Goal: Information Seeking & Learning: Learn about a topic

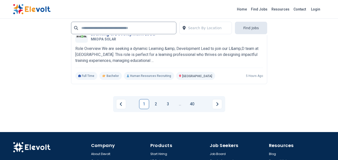
scroll to position [1193, 0]
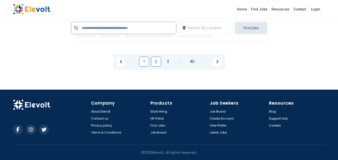
click at [151, 62] on link "2" at bounding box center [156, 62] width 10 height 10
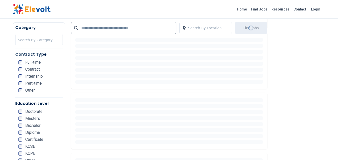
scroll to position [300, 0]
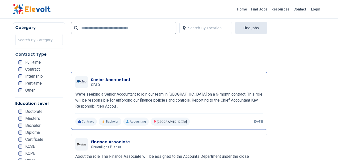
scroll to position [500, 0]
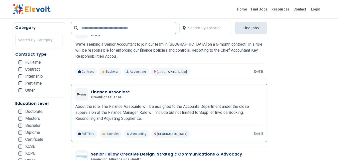
click at [115, 95] on h3 "Finance Associate" at bounding box center [110, 92] width 39 height 6
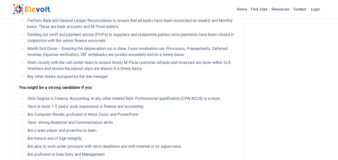
scroll to position [200, 0]
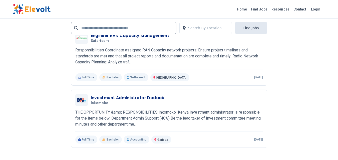
scroll to position [1200, 0]
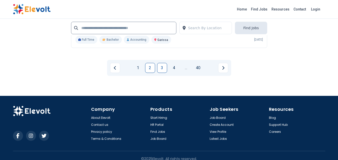
click at [159, 67] on link "3" at bounding box center [162, 68] width 10 height 10
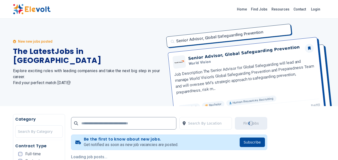
scroll to position [100, 0]
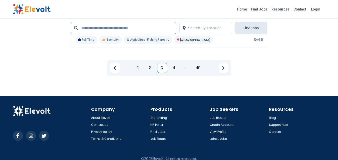
scroll to position [1150, 0]
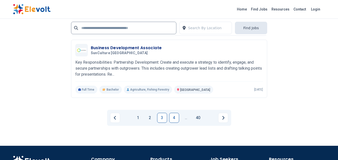
click at [172, 118] on link "4" at bounding box center [174, 118] width 10 height 10
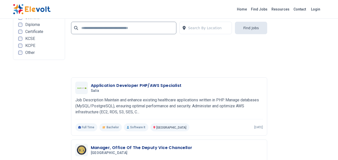
scroll to position [1150, 0]
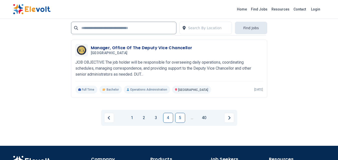
click at [181, 118] on link "5" at bounding box center [180, 118] width 10 height 10
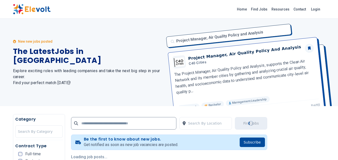
scroll to position [150, 0]
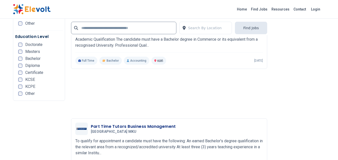
scroll to position [1050, 0]
